Goal: Contribute content

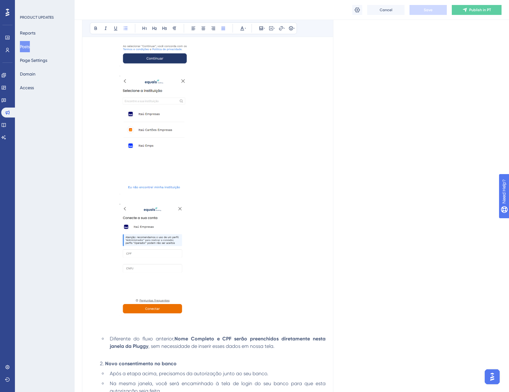
scroll to position [558, 0]
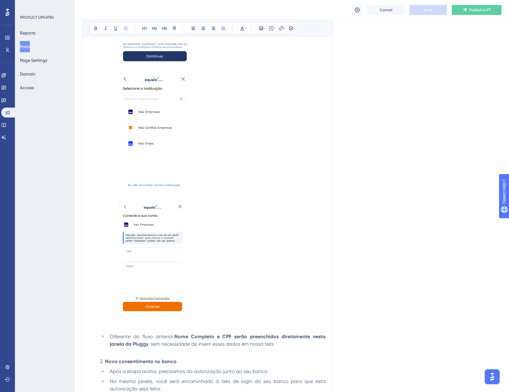
click at [402, 199] on div "Language Portuguese (Default) Insert an Image Delete Guia de migração do parcei…" at bounding box center [291, 19] width 419 height 1075
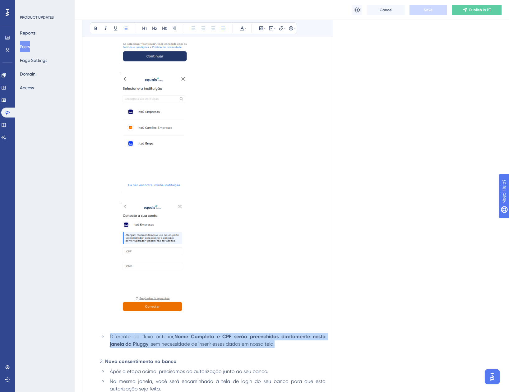
drag, startPoint x: 280, startPoint y: 343, endPoint x: 108, endPoint y: 338, distance: 172.3
click at [108, 338] on li "Diferente do fluxo anterior, Nome Completo e CPF serão preenchidos diretamente …" at bounding box center [216, 344] width 218 height 22
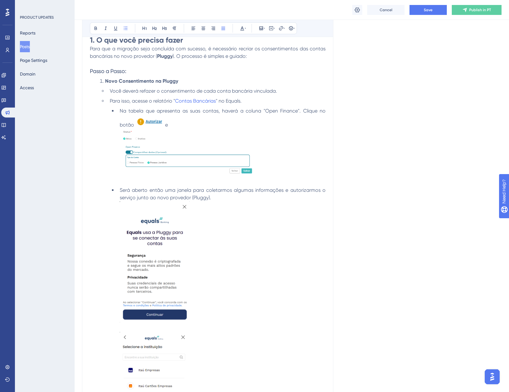
scroll to position [278, 0]
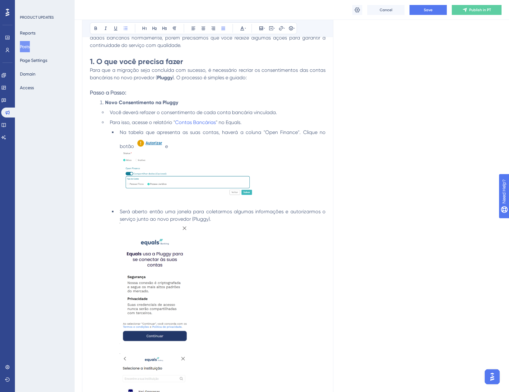
click at [185, 148] on li "Na tabela que apresenta as suas contas, haverá a coluna "Open Finance". Clique …" at bounding box center [221, 167] width 208 height 77
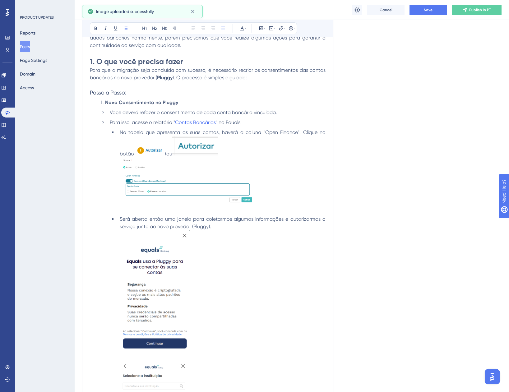
click at [199, 140] on img at bounding box center [195, 145] width 46 height 19
click at [222, 137] on li "Na tabela que apresenta as suas contas, haverá a coluna "Open Finance". Clique …" at bounding box center [221, 171] width 208 height 84
click at [217, 151] on img at bounding box center [195, 145] width 46 height 19
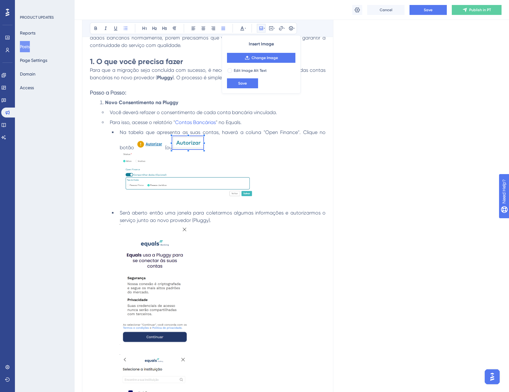
click at [195, 134] on li "Na tabela que apresenta as suas contas, haverá a coluna "Open Finance". Clique …" at bounding box center [221, 168] width 208 height 78
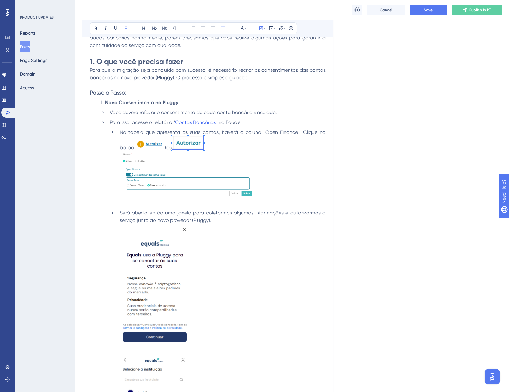
click at [172, 146] on span "(ou" at bounding box center [168, 148] width 7 height 6
click at [215, 142] on li "Na tabela que apresenta as suas contas, haverá a coluna "Open Finance". Clique …" at bounding box center [221, 168] width 208 height 78
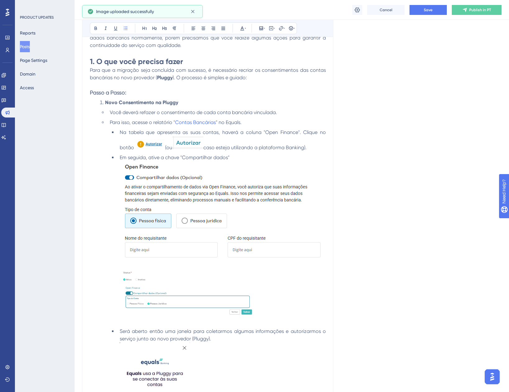
click at [228, 211] on img at bounding box center [223, 210] width 206 height 99
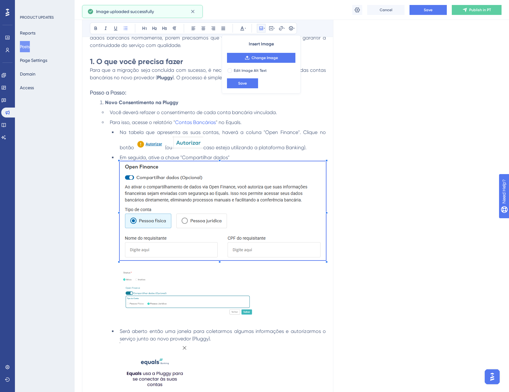
click at [220, 299] on img at bounding box center [187, 293] width 134 height 46
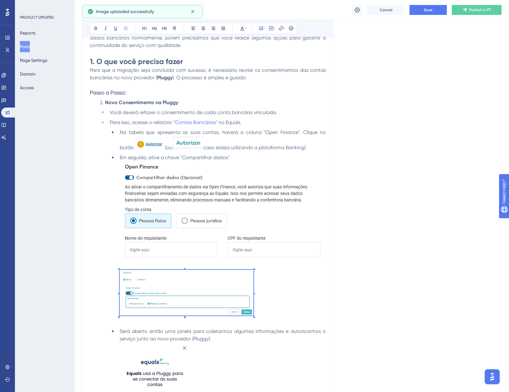
drag, startPoint x: 269, startPoint y: 244, endPoint x: 274, endPoint y: 244, distance: 5.0
click at [270, 244] on img at bounding box center [223, 210] width 206 height 99
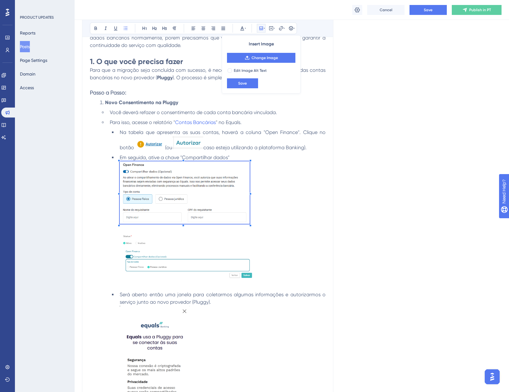
click at [250, 249] on li "Em seguida, ative a chave "Compartilhar dados"" at bounding box center [221, 221] width 208 height 135
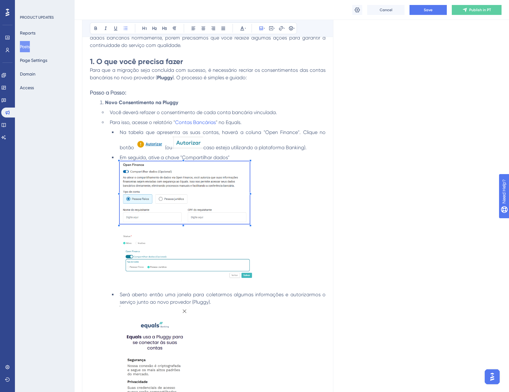
click at [233, 247] on img at bounding box center [187, 256] width 134 height 46
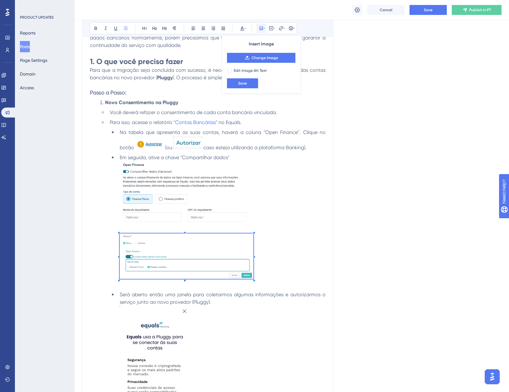
click at [232, 208] on img at bounding box center [185, 192] width 130 height 62
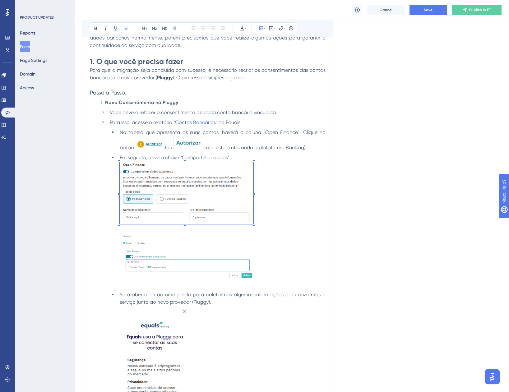
click at [253, 229] on li "Em seguida, ative a chave "Compartilhar dados"" at bounding box center [221, 221] width 208 height 135
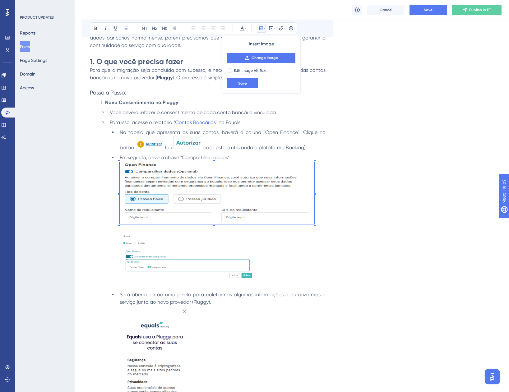
click at [315, 280] on li "Em seguida, ative a chave "Compartilhar dados"" at bounding box center [221, 221] width 208 height 135
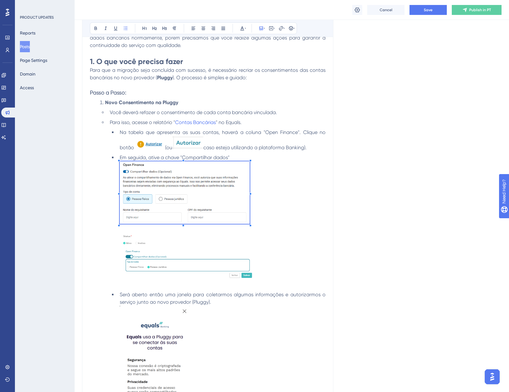
click at [242, 249] on img at bounding box center [187, 256] width 134 height 46
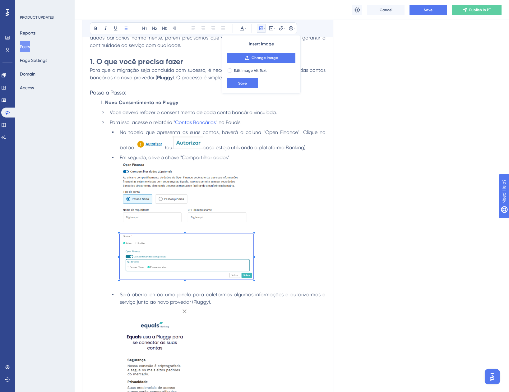
click at [337, 237] on div "Language Portuguese (Default) Insert an Image Delete Guia de migração do parcei…" at bounding box center [291, 332] width 419 height 1140
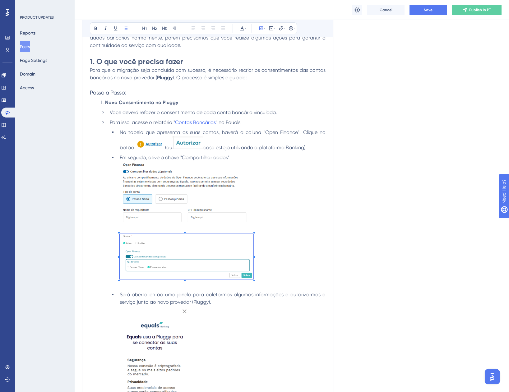
click at [406, 237] on div "Language Portuguese (Default) Insert an Image Delete Guia de migração do parcei…" at bounding box center [291, 332] width 419 height 1140
drag, startPoint x: 273, startPoint y: 204, endPoint x: 257, endPoint y: 203, distance: 16.5
click at [273, 204] on li "Em seguida, ative a chave "Compartilhar dados"" at bounding box center [221, 221] width 208 height 135
click at [242, 203] on img at bounding box center [185, 192] width 130 height 62
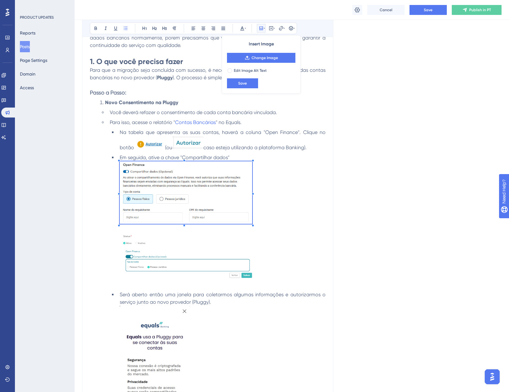
click at [252, 231] on li "Em seguida, ative a chave "Compartilhar dados"" at bounding box center [221, 221] width 208 height 135
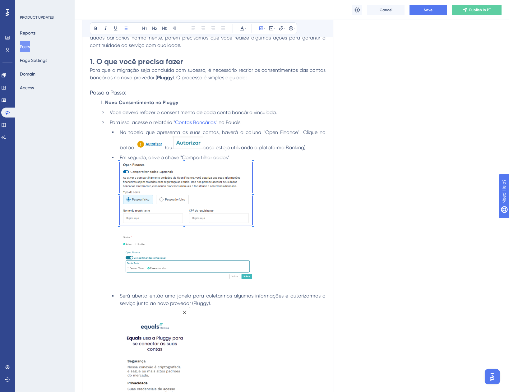
click at [383, 242] on div "Language Portuguese (Default) Insert an Image Delete Guia de migração do parcei…" at bounding box center [291, 333] width 419 height 1142
click at [214, 260] on img at bounding box center [187, 257] width 134 height 46
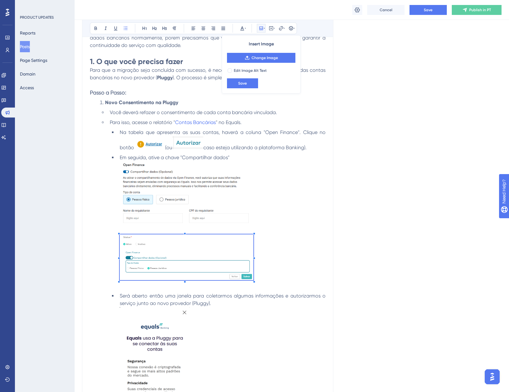
click at [229, 209] on img at bounding box center [186, 192] width 132 height 63
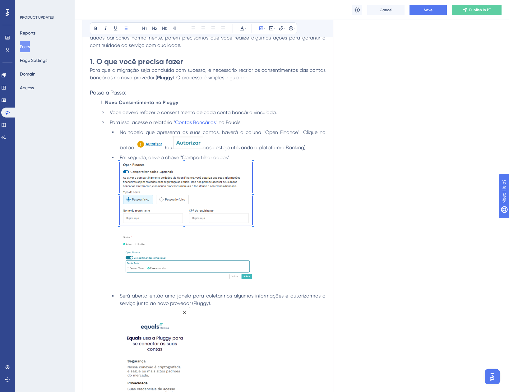
click at [299, 190] on li "Em seguida, ative a chave "Compartilhar dados"" at bounding box center [221, 222] width 208 height 136
click at [249, 156] on li "Em seguida, ative a chave "Compartilhar dados"" at bounding box center [221, 222] width 208 height 136
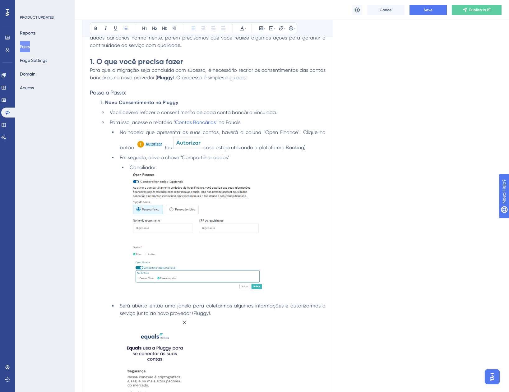
click at [282, 220] on li "Conciliador:" at bounding box center [226, 232] width 198 height 136
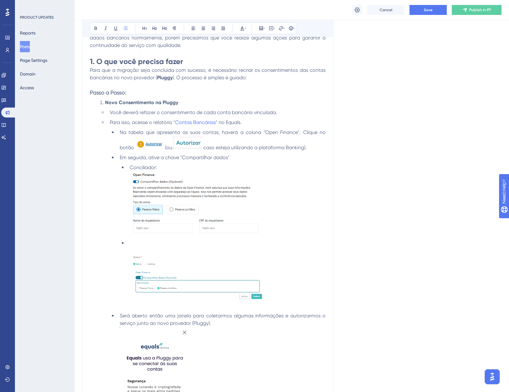
click at [272, 236] on li "Conciliador:" at bounding box center [226, 200] width 198 height 73
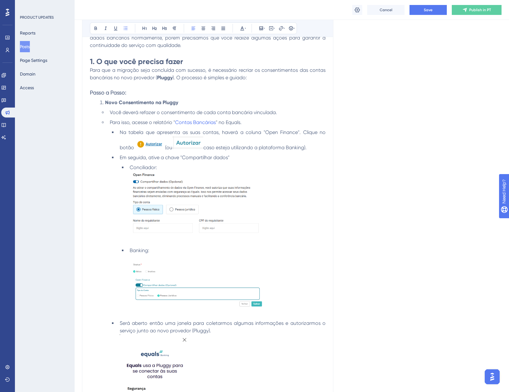
click at [393, 220] on div "Language Portuguese (Default) Insert an Image Delete Guia de migração do parcei…" at bounding box center [291, 346] width 419 height 1169
click at [405, 255] on div "Language Portuguese (Default) Insert an Image Delete Guia de migração do parcei…" at bounding box center [291, 346] width 419 height 1169
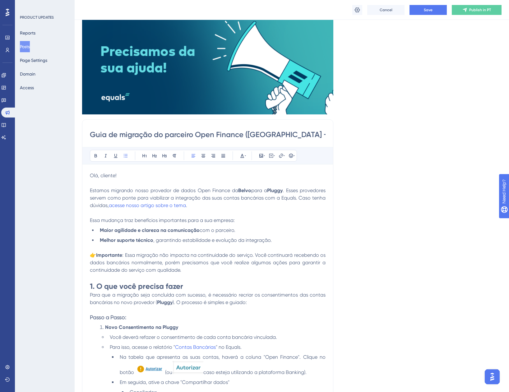
scroll to position [0, 0]
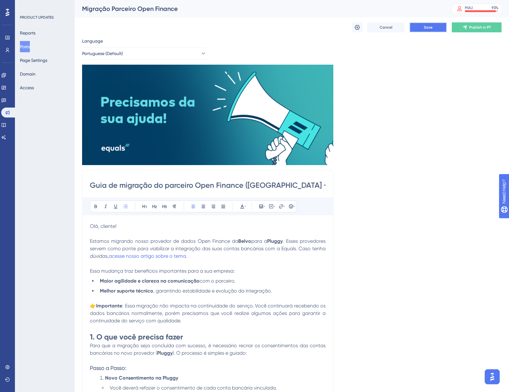
click at [436, 28] on button "Save" at bounding box center [427, 27] width 37 height 10
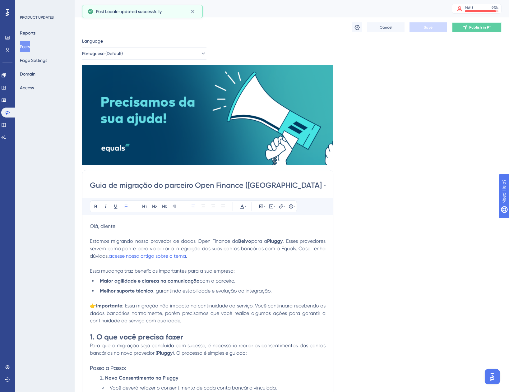
click at [461, 31] on button "Publish in PT" at bounding box center [477, 27] width 50 height 10
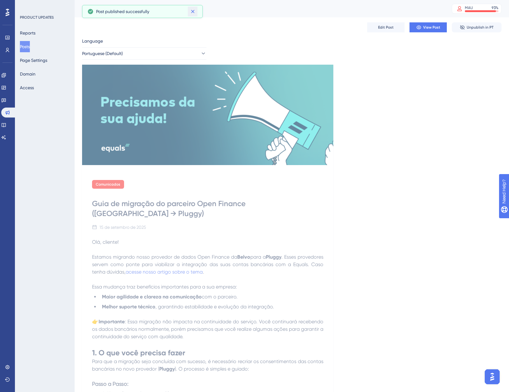
click at [195, 12] on icon at bounding box center [193, 11] width 6 height 6
click at [35, 35] on button "Reports" at bounding box center [28, 32] width 16 height 11
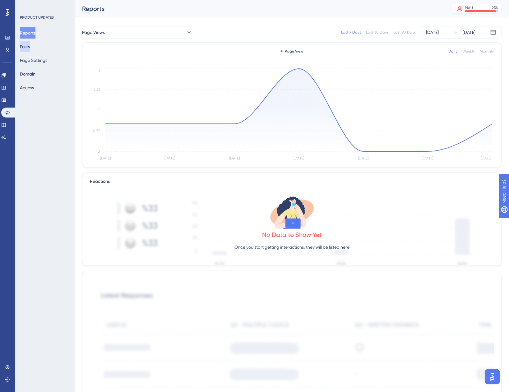
click at [30, 45] on button "Posts" at bounding box center [25, 46] width 10 height 11
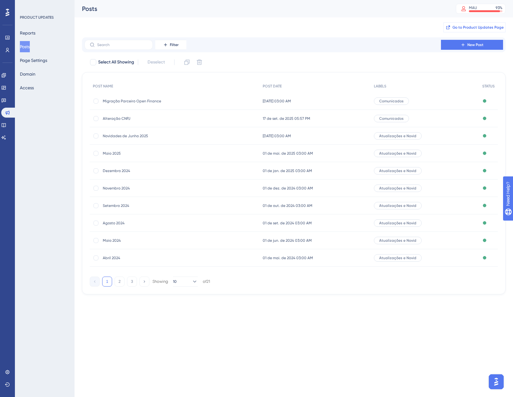
click at [457, 27] on span "Go to Product Updates Page" at bounding box center [478, 27] width 51 height 5
click at [152, 102] on span "Migração Parceiro Open Finance" at bounding box center [152, 101] width 99 height 5
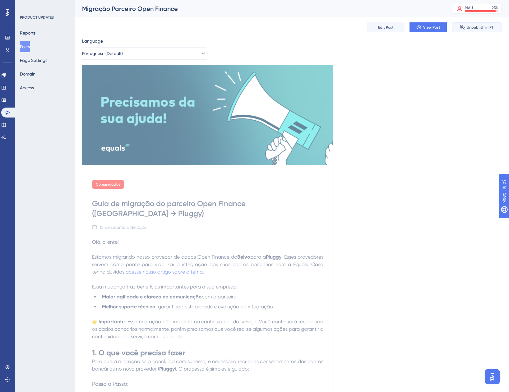
click at [472, 30] on button "Unpublish in PT" at bounding box center [477, 27] width 50 height 10
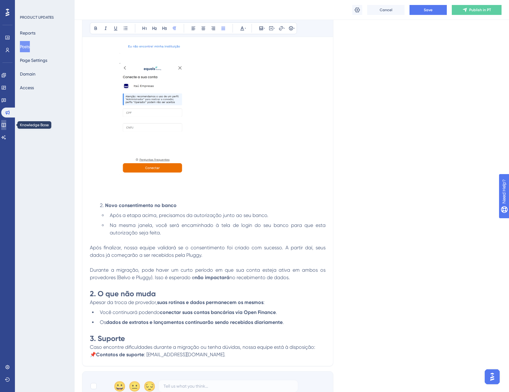
scroll to position [808, 0]
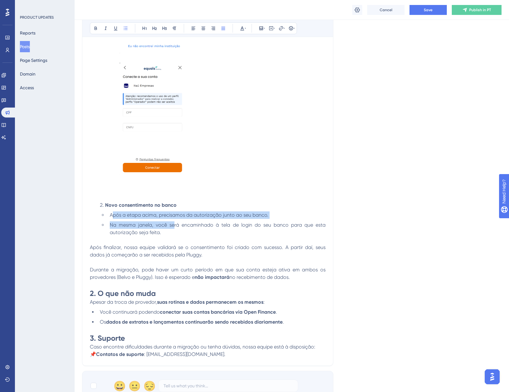
drag, startPoint x: 175, startPoint y: 228, endPoint x: 114, endPoint y: 217, distance: 62.0
click at [114, 217] on ul "Após a etapa acima, precisamos da autorização junto ao seu banco. Na mesma jane…" at bounding box center [213, 227] width 226 height 32
click at [167, 228] on li "Na mesma janela, você será encaminhado à tela de login do seu banco para que es…" at bounding box center [216, 232] width 218 height 22
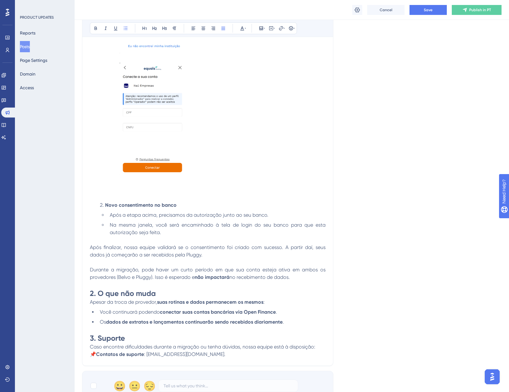
click at [163, 234] on li "Na mesma janela, você será encaminhado à tela de login do seu banco para que es…" at bounding box center [216, 232] width 218 height 22
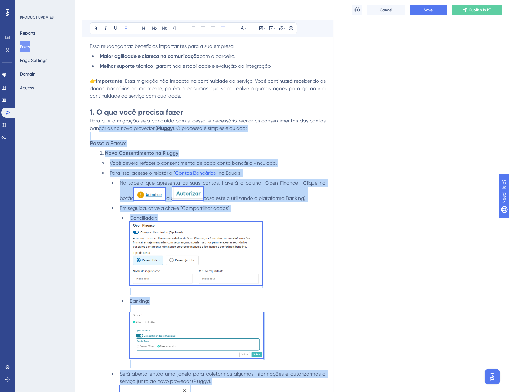
scroll to position [218, 0]
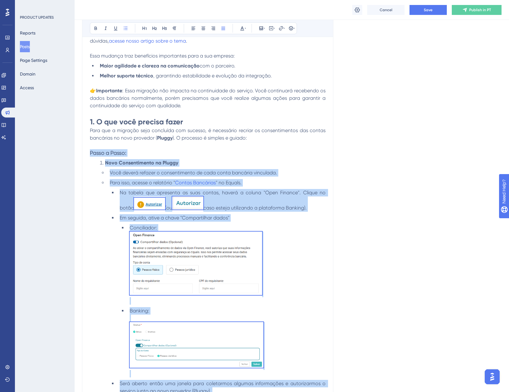
drag, startPoint x: 128, startPoint y: 196, endPoint x: 85, endPoint y: 152, distance: 61.5
copy div "Passo a Passo: Novo Consentimento na Pluggy Você deverá refazer o consentimento…"
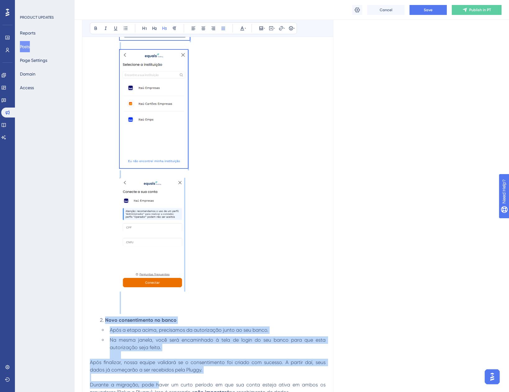
scroll to position [839, 0]
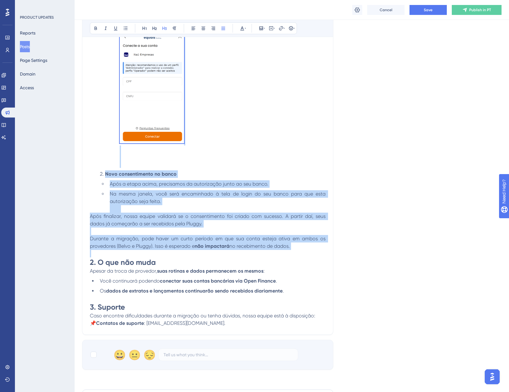
drag, startPoint x: 90, startPoint y: 151, endPoint x: 299, endPoint y: 250, distance: 231.5
copy div "Passo a Passo: Novo Consentimento na Pluggy Você deverá refazer o consentimento…"
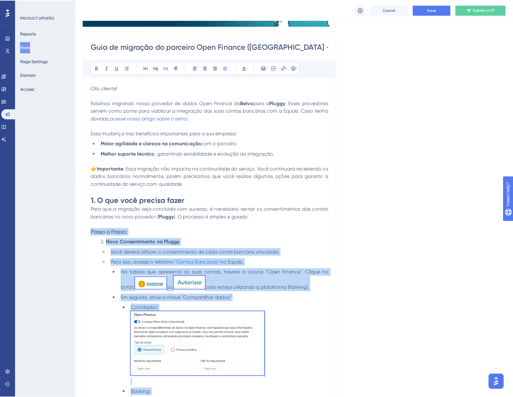
scroll to position [93, 0]
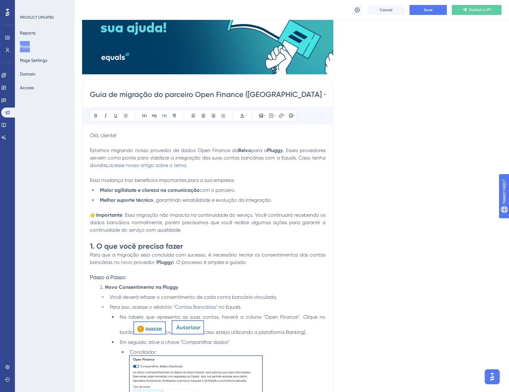
click at [37, 44] on div "Reports Posts Page Settings Domain Access" at bounding box center [45, 60] width 50 height 66
click at [30, 44] on button "Posts" at bounding box center [25, 46] width 10 height 11
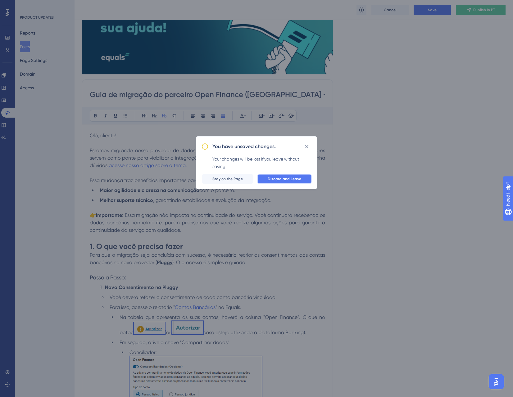
click at [279, 182] on button "Discard and Leave" at bounding box center [284, 179] width 55 height 10
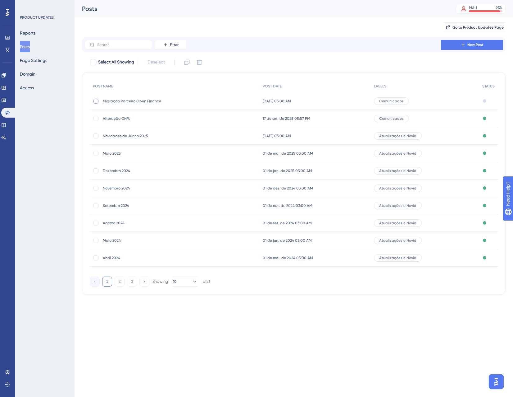
click at [95, 102] on div at bounding box center [96, 101] width 5 height 5
checkbox input "true"
click at [204, 65] on button at bounding box center [200, 62] width 10 height 10
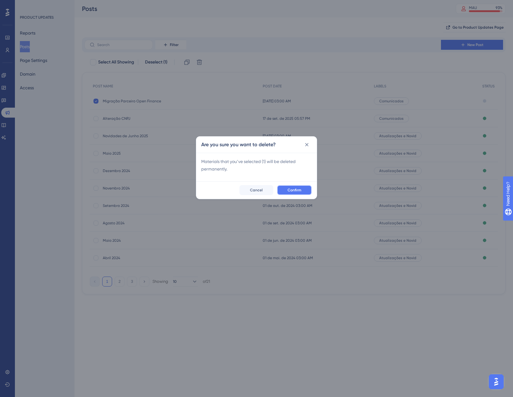
click at [301, 191] on span "Confirm" at bounding box center [295, 189] width 14 height 5
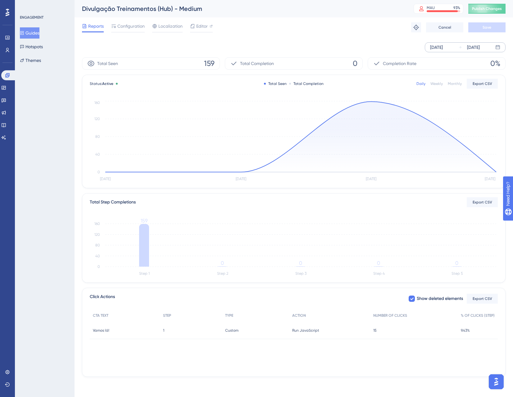
click at [467, 48] on div "[DATE]" at bounding box center [473, 47] width 13 height 7
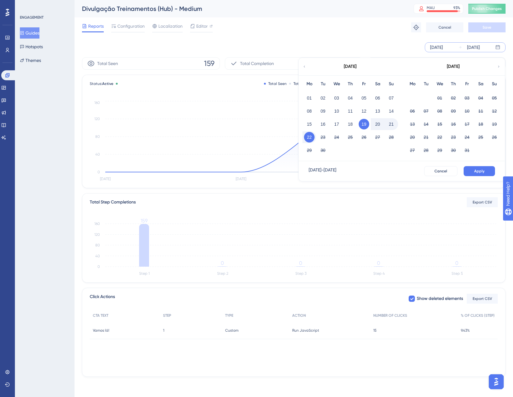
click at [310, 136] on button "22" at bounding box center [309, 137] width 11 height 11
click at [478, 173] on span "Apply" at bounding box center [480, 170] width 10 height 5
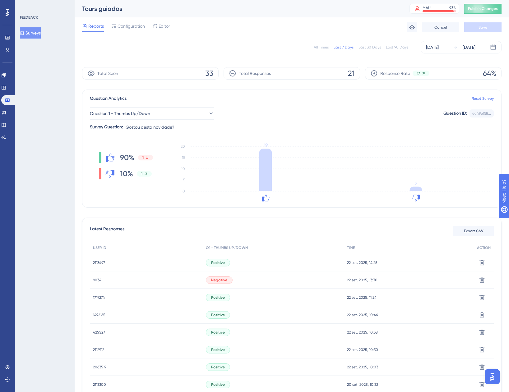
click at [102, 261] on span "2113497" at bounding box center [99, 262] width 12 height 5
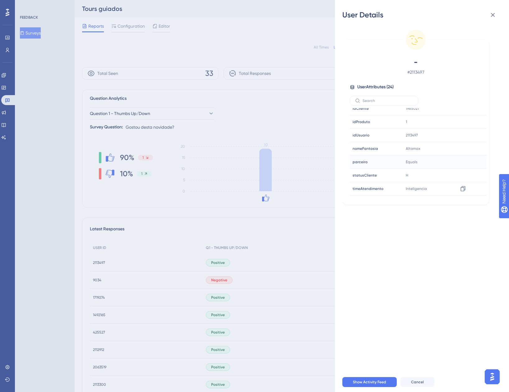
scroll to position [218, 0]
click at [492, 13] on icon at bounding box center [492, 14] width 7 height 7
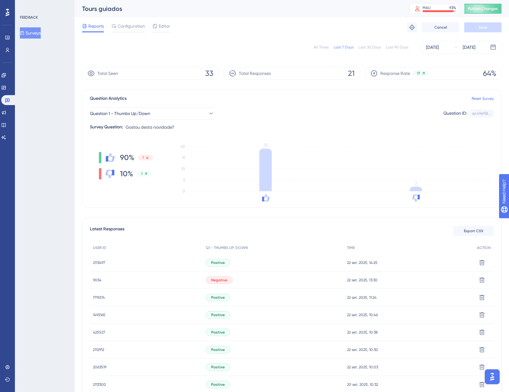
click at [306, 26] on div "Reports Configuration Editor Troubleshoot Cancel Save" at bounding box center [291, 27] width 419 height 20
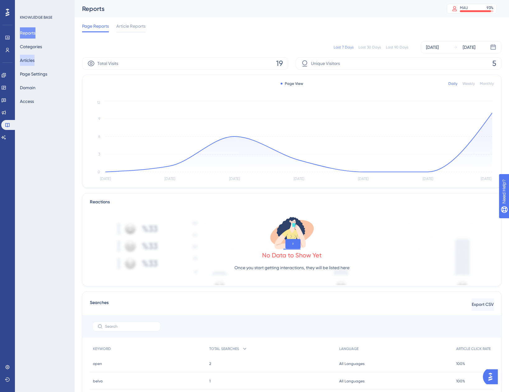
click at [35, 62] on button "Articles" at bounding box center [27, 60] width 15 height 11
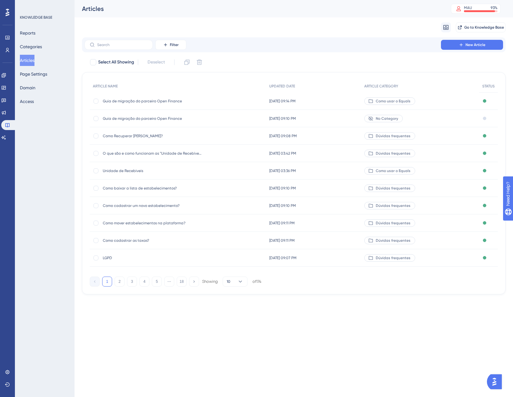
click at [153, 100] on span "Guia de migração do parceiro Open Finance" at bounding box center [152, 101] width 99 height 5
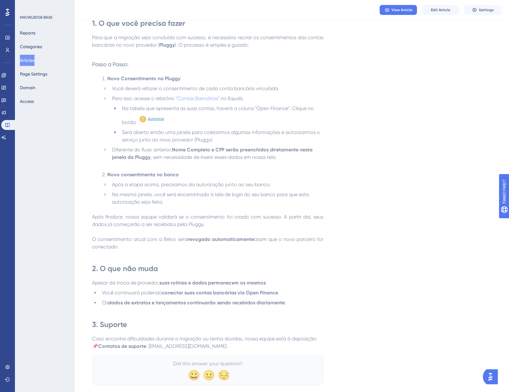
scroll to position [196, 0]
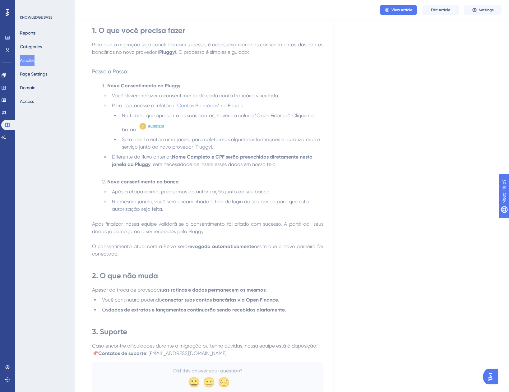
click at [205, 145] on span "Será aberto então uma janela para coletarmos algumas informações e autorizarmos…" at bounding box center [221, 142] width 199 height 13
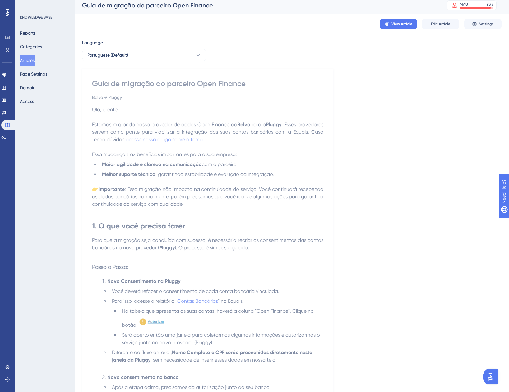
scroll to position [0, 0]
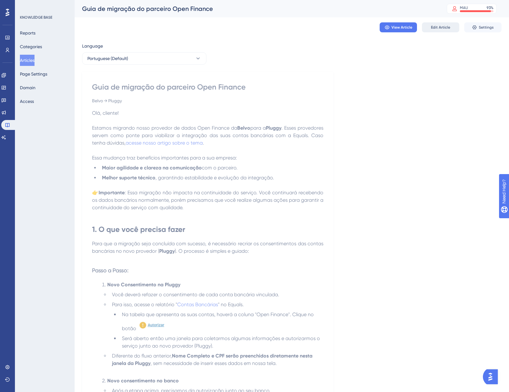
click at [435, 27] on span "Edit Article" at bounding box center [440, 27] width 19 height 5
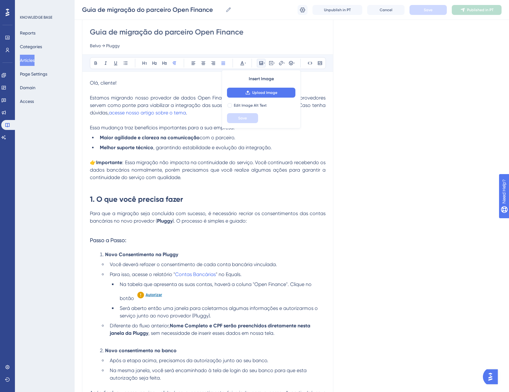
scroll to position [146, 0]
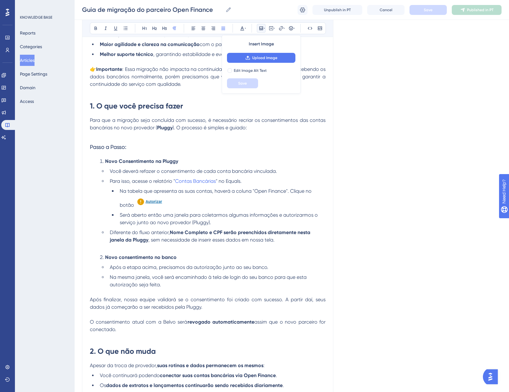
drag, startPoint x: 89, startPoint y: 147, endPoint x: 126, endPoint y: 177, distance: 47.0
click at [126, 177] on div "Guia de migração do parceiro Open Finance Belvo → Pluggy Bold Italic Underline …" at bounding box center [207, 182] width 251 height 517
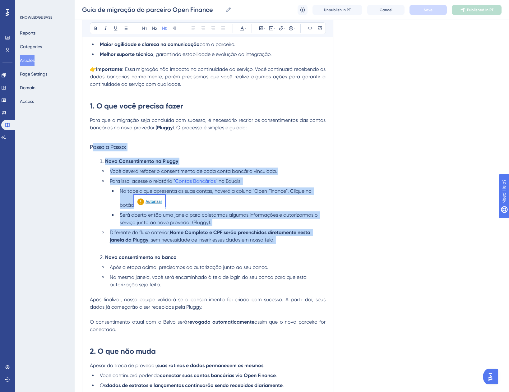
drag, startPoint x: 93, startPoint y: 145, endPoint x: 281, endPoint y: 245, distance: 212.0
click at [281, 245] on div "Olá, cliente! Estamos migrando nosso provedor de dados Open Finance da Belvo pa…" at bounding box center [208, 209] width 236 height 447
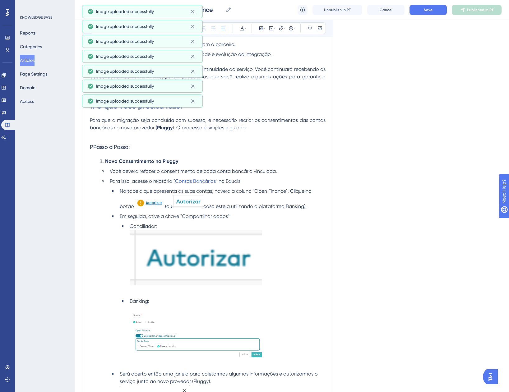
click at [94, 145] on span "PPasso a Passo:" at bounding box center [110, 147] width 40 height 7
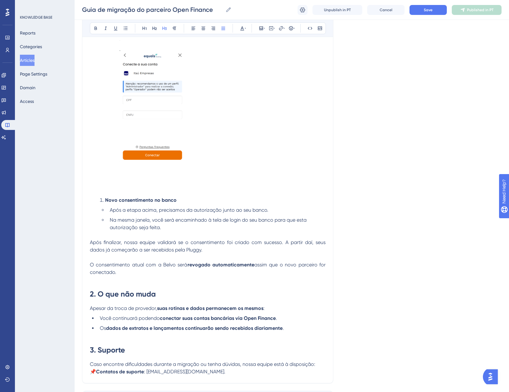
scroll to position [768, 0]
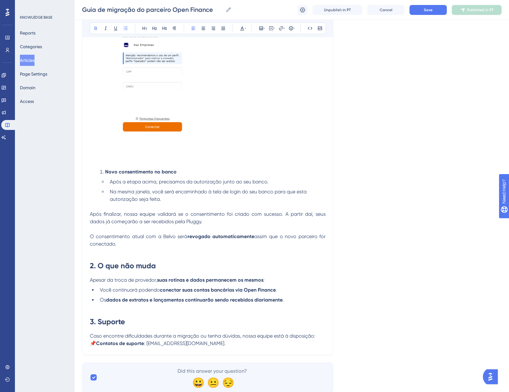
click at [101, 173] on li "Novo consentimento no banco" at bounding box center [211, 171] width 228 height 7
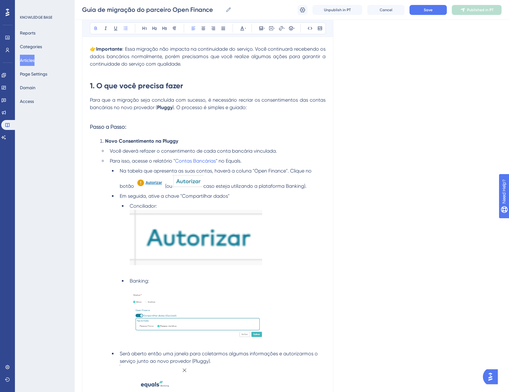
scroll to position [177, 0]
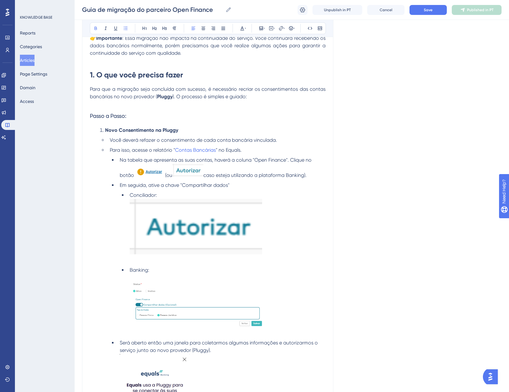
drag, startPoint x: 90, startPoint y: 115, endPoint x: 147, endPoint y: 132, distance: 60.4
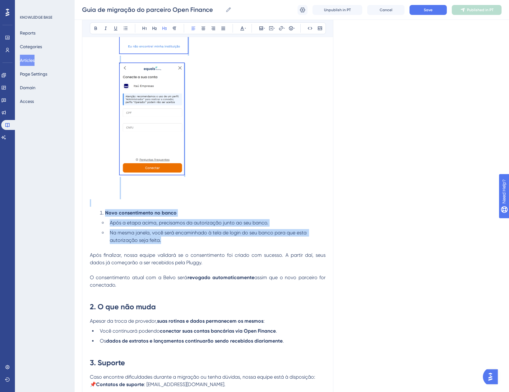
scroll to position [737, 0]
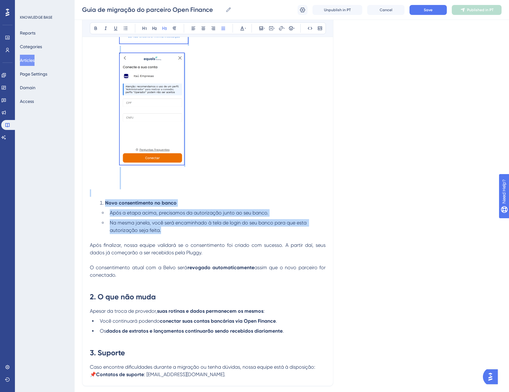
drag, startPoint x: 91, startPoint y: 114, endPoint x: 133, endPoint y: 277, distance: 168.3
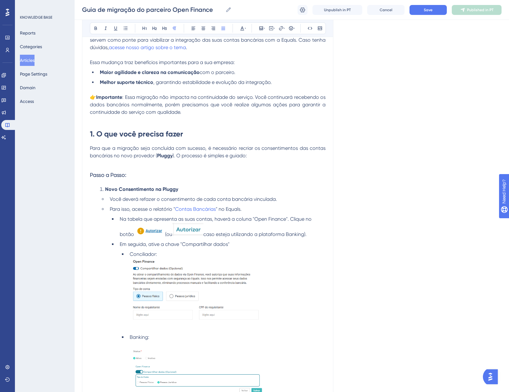
scroll to position [116, 0]
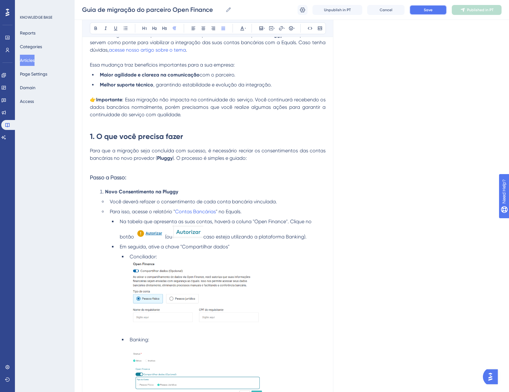
click at [432, 10] on button "Save" at bounding box center [427, 10] width 37 height 10
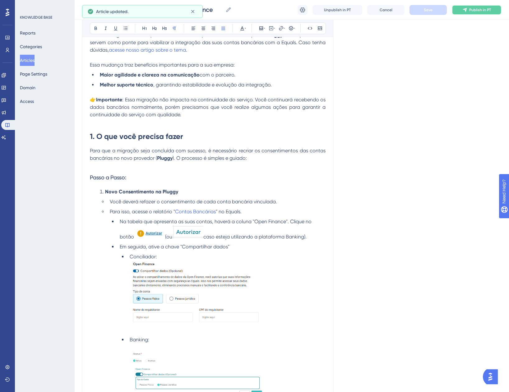
click at [464, 12] on icon at bounding box center [464, 9] width 5 height 5
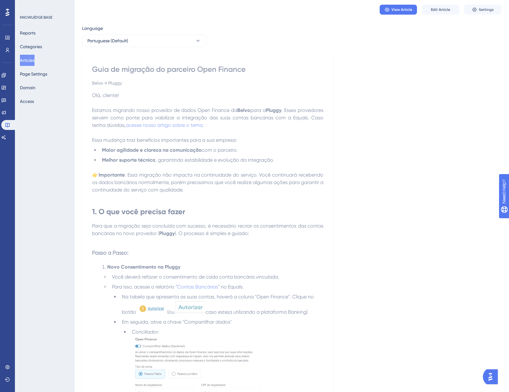
scroll to position [0, 0]
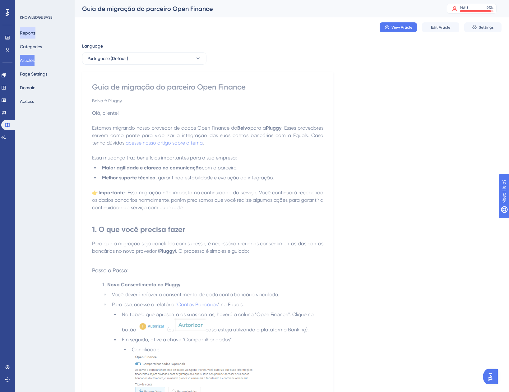
click at [35, 33] on button "Reports" at bounding box center [28, 32] width 16 height 11
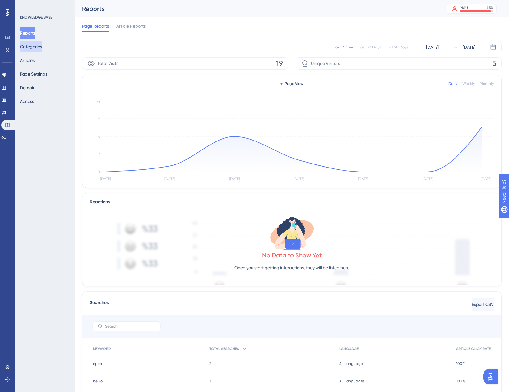
click at [30, 49] on button "Categories" at bounding box center [31, 46] width 22 height 11
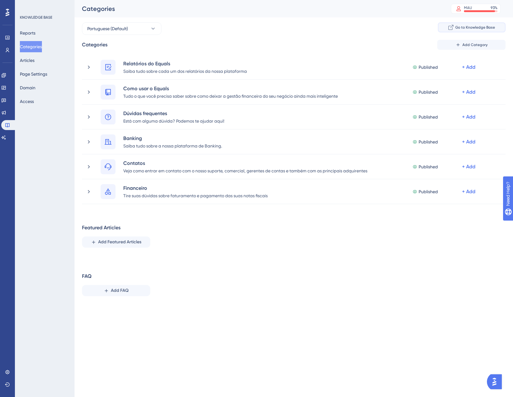
click at [467, 27] on span "Go to Knowledge Base" at bounding box center [476, 27] width 40 height 5
click at [35, 58] on button "Articles" at bounding box center [27, 60] width 15 height 11
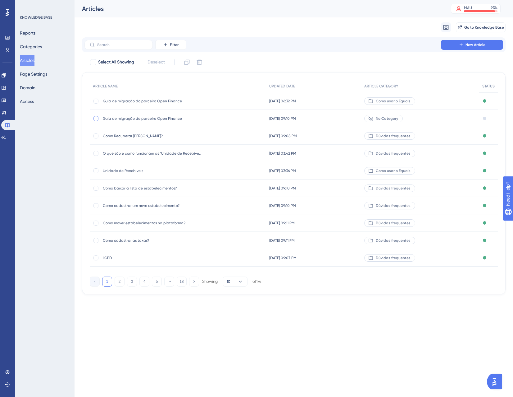
click at [97, 118] on div at bounding box center [96, 118] width 5 height 5
click at [200, 61] on icon at bounding box center [199, 62] width 6 height 6
checkbox input "false"
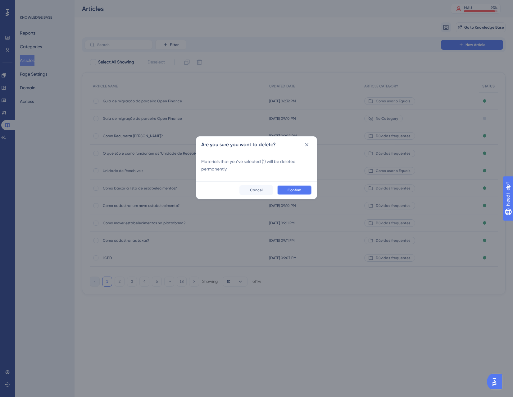
click at [297, 190] on span "Confirm" at bounding box center [295, 189] width 14 height 5
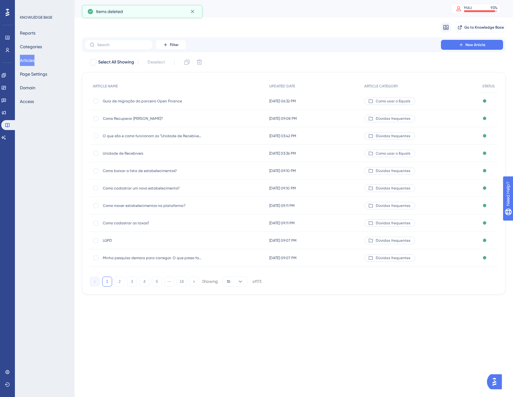
click at [157, 101] on span "Guia de migração do parceiro Open Finance" at bounding box center [152, 101] width 99 height 5
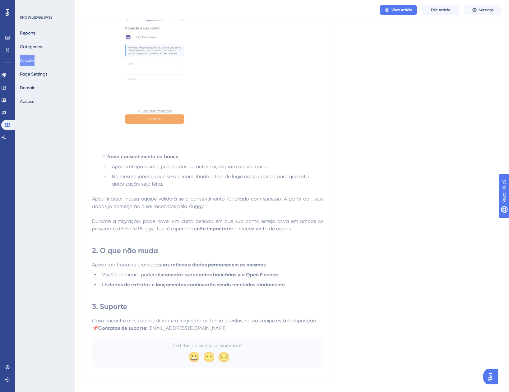
scroll to position [764, 0]
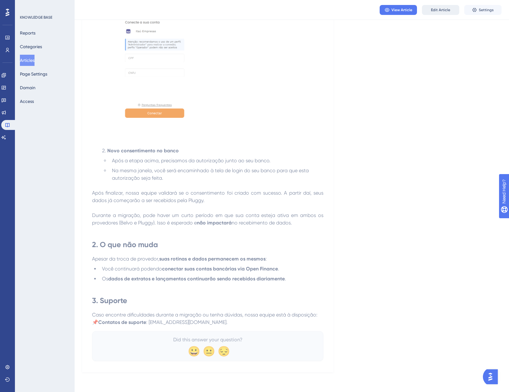
click at [437, 11] on span "Edit Article" at bounding box center [440, 9] width 19 height 5
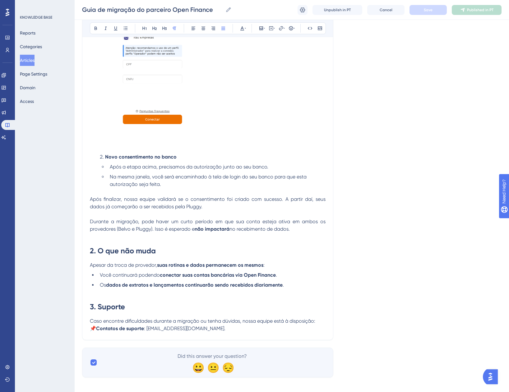
scroll to position [789, 0]
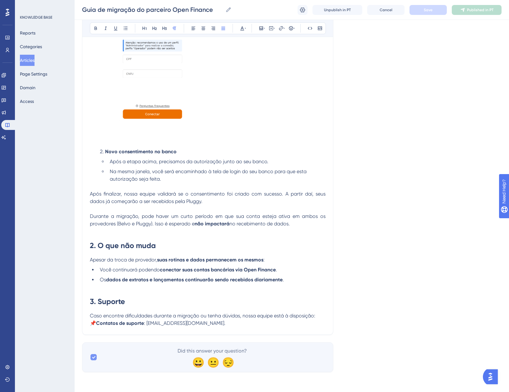
click at [92, 360] on div at bounding box center [93, 357] width 6 height 6
checkbox input "false"
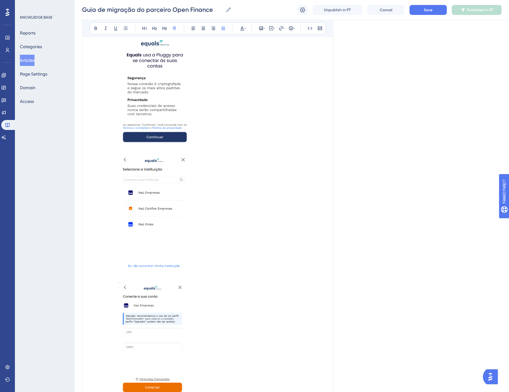
scroll to position [509, 0]
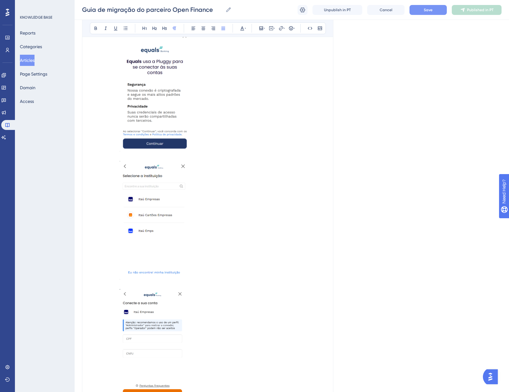
click at [430, 8] on span "Save" at bounding box center [428, 9] width 9 height 5
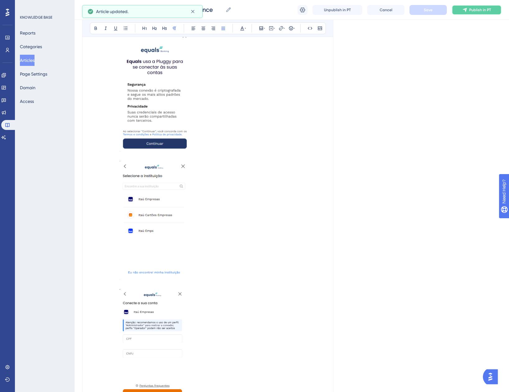
click at [470, 11] on span "Publish in PT" at bounding box center [480, 9] width 22 height 5
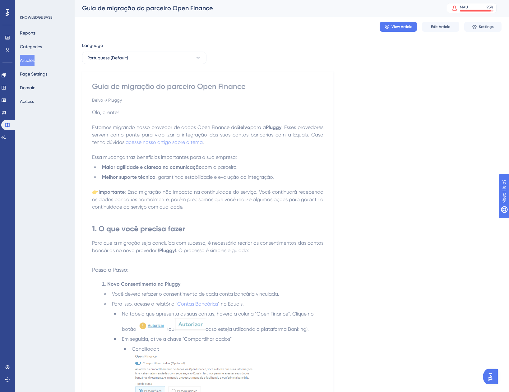
scroll to position [0, 0]
